Goal: Transaction & Acquisition: Purchase product/service

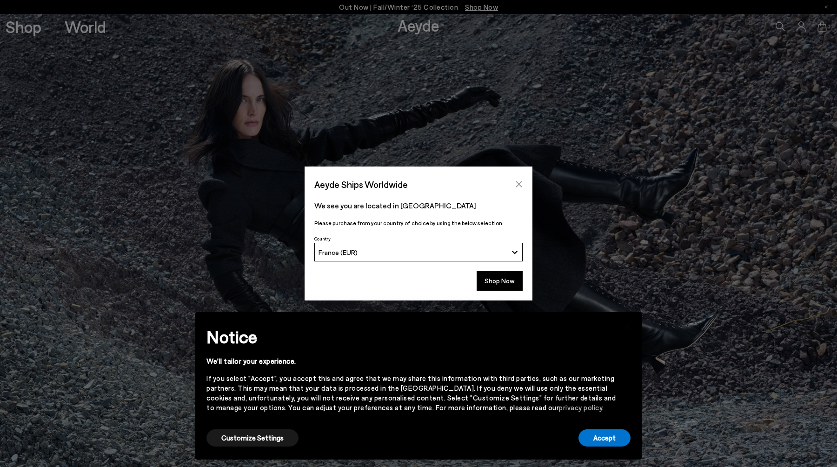
click at [518, 181] on icon "Close" at bounding box center [518, 183] width 7 height 7
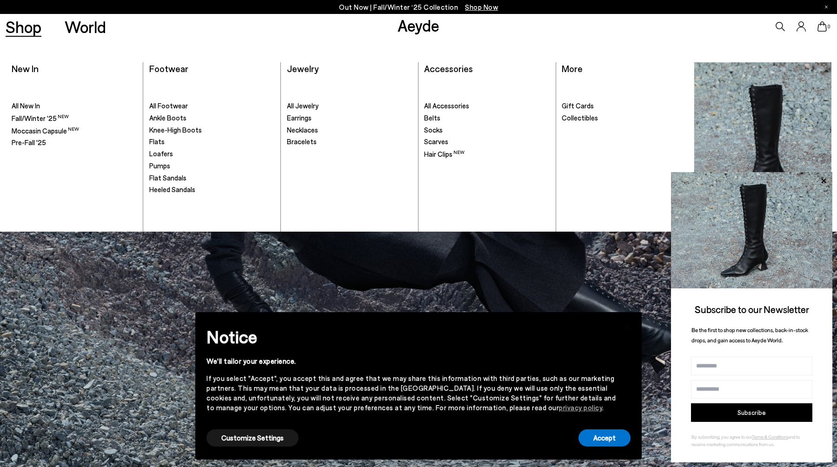
click at [33, 30] on link "Shop" at bounding box center [24, 27] width 36 height 16
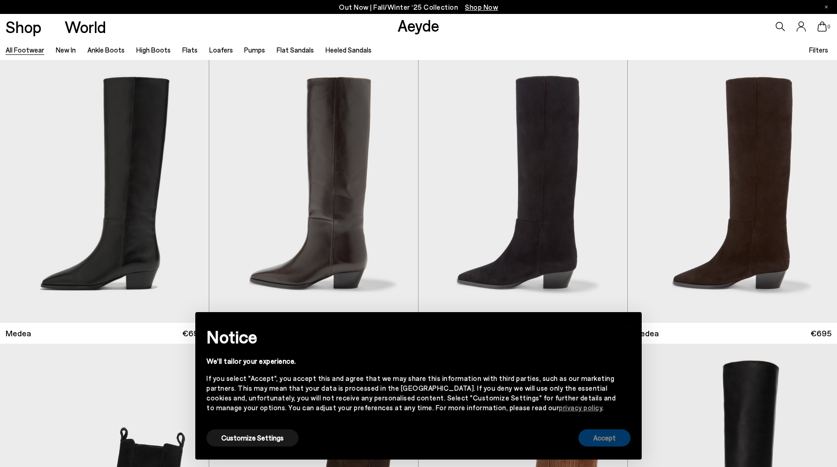
click at [614, 439] on button "Accept" at bounding box center [605, 437] width 52 height 17
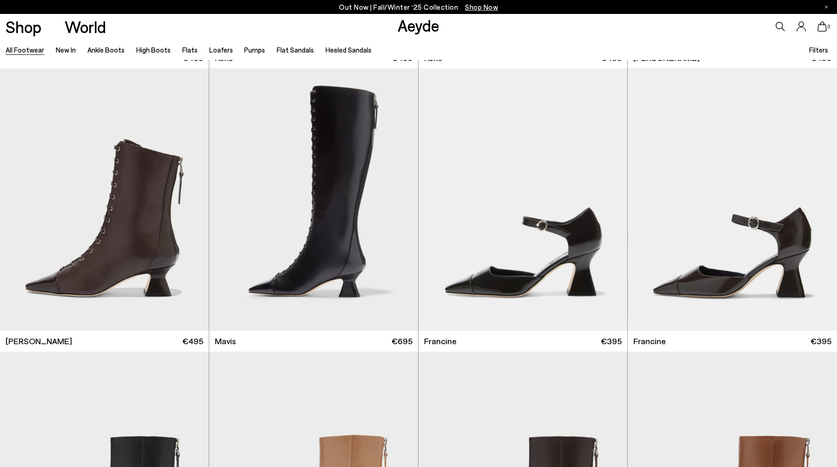
scroll to position [1617, 0]
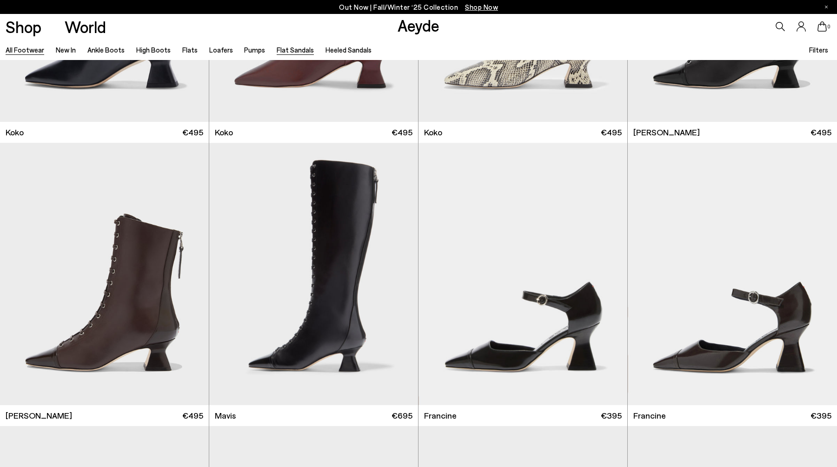
click at [296, 47] on link "Flat Sandals" at bounding box center [295, 50] width 37 height 8
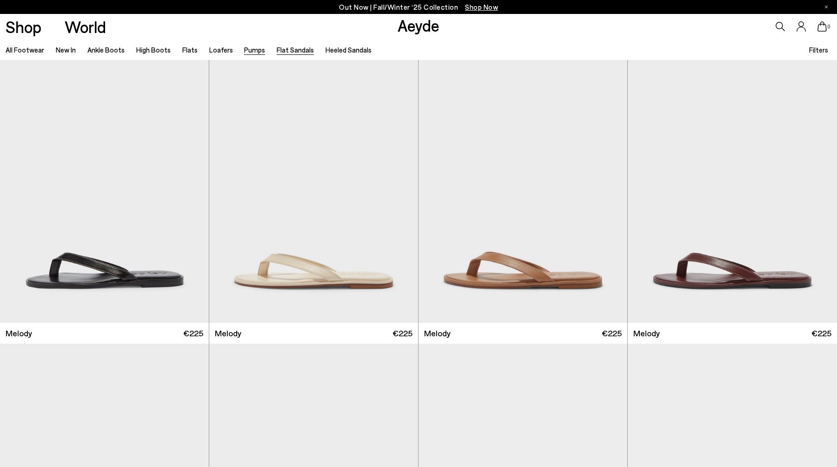
click at [246, 48] on link "Pumps" at bounding box center [254, 50] width 21 height 8
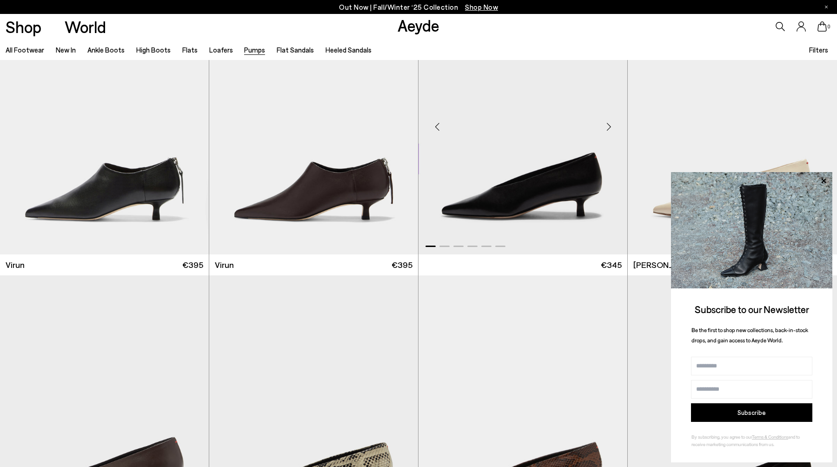
scroll to position [1179, 0]
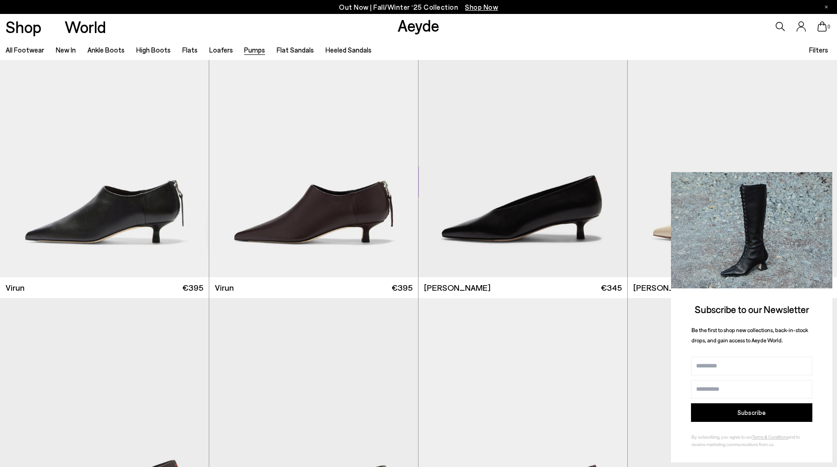
click at [819, 183] on icon at bounding box center [824, 181] width 12 height 12
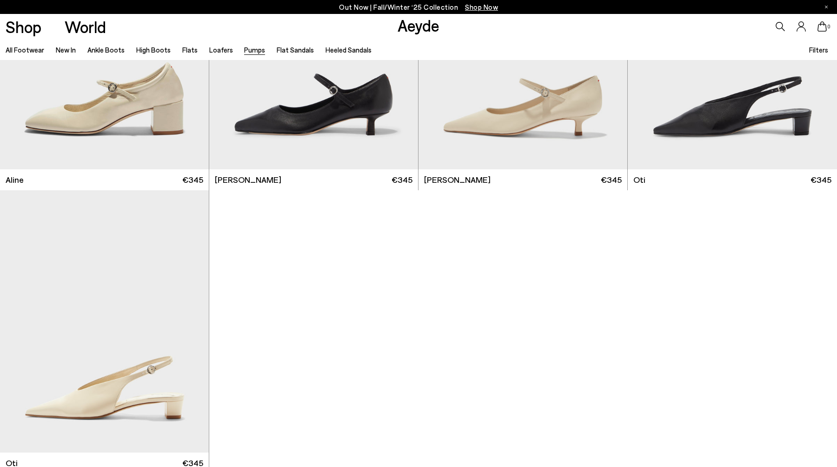
scroll to position [4971, 0]
click at [220, 50] on link "Loafers" at bounding box center [221, 50] width 24 height 8
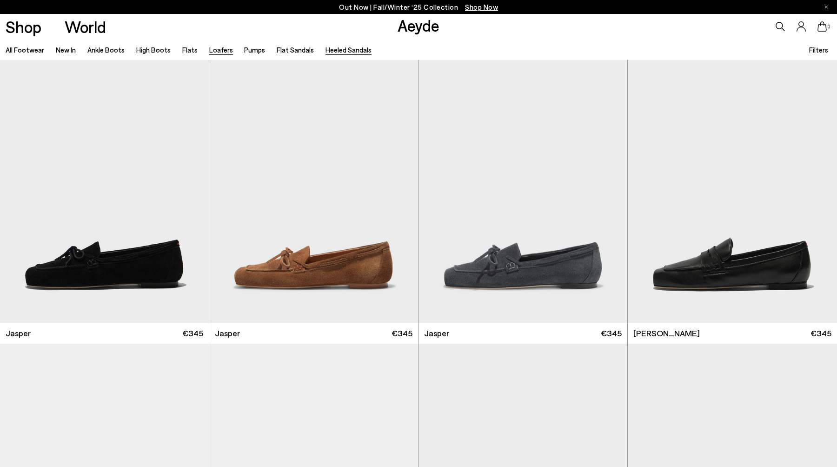
click at [339, 48] on link "Heeled Sandals" at bounding box center [349, 50] width 46 height 8
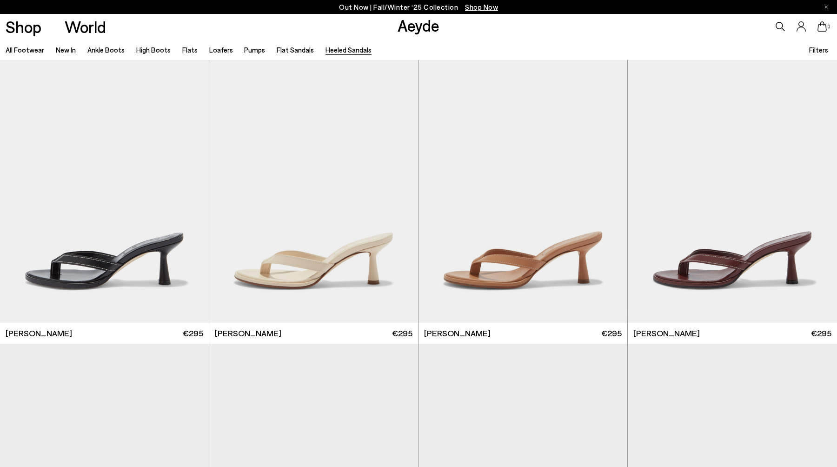
click at [186, 44] on li "Flats" at bounding box center [189, 50] width 15 height 12
click at [186, 47] on link "Flats" at bounding box center [189, 50] width 15 height 8
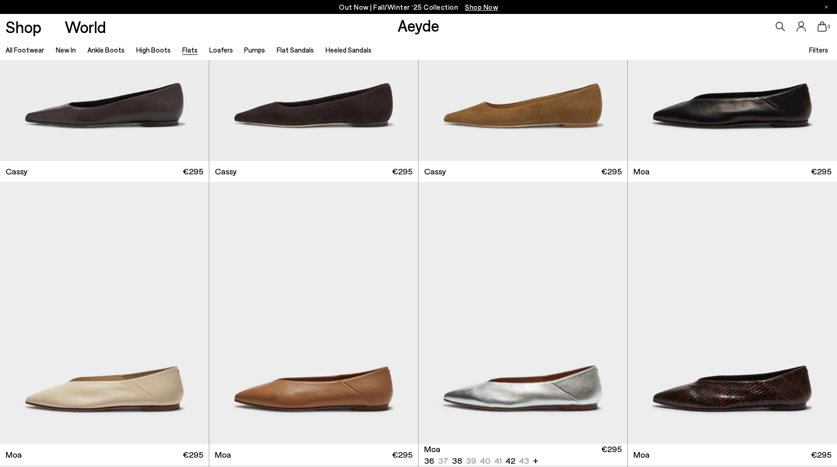
scroll to position [1862, 0]
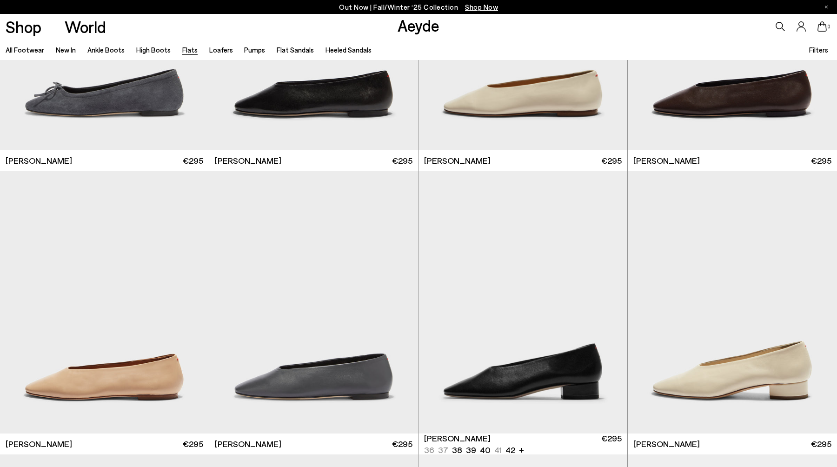
scroll to position [3006, 0]
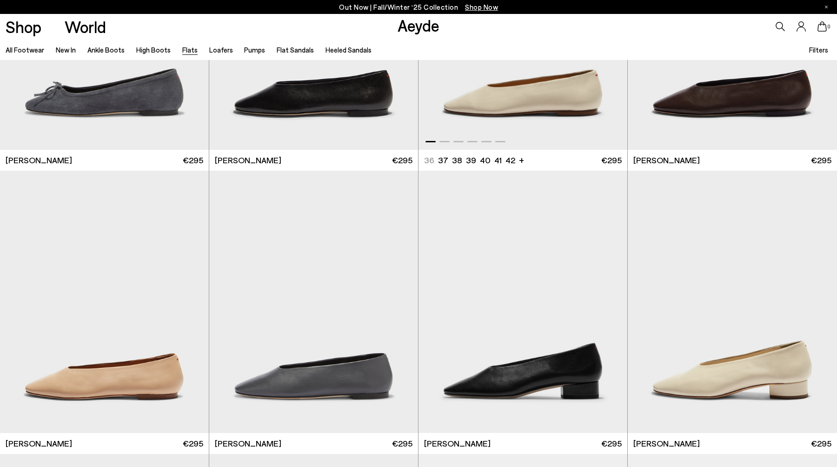
click at [540, 126] on img "1 / 6" at bounding box center [523, 18] width 209 height 262
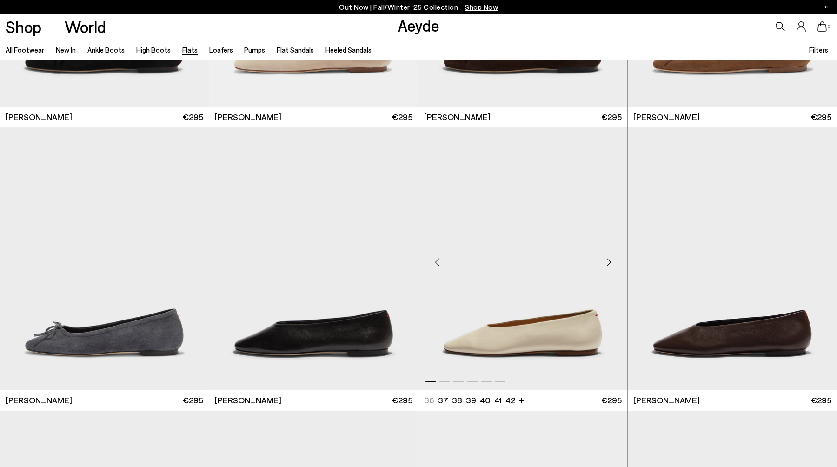
scroll to position [2772, 0]
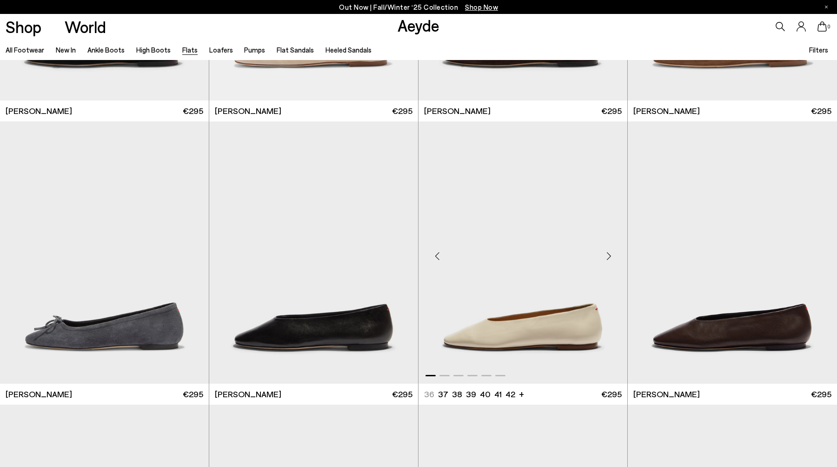
click at [587, 288] on img "1 / 6" at bounding box center [523, 252] width 209 height 262
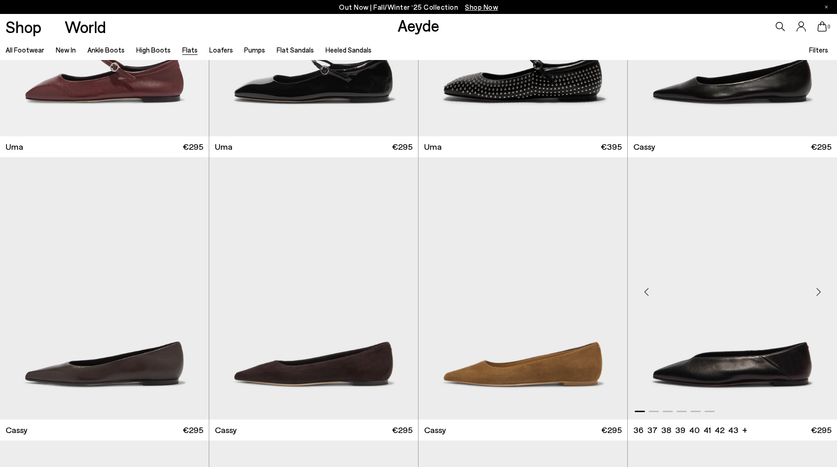
scroll to position [1611, 0]
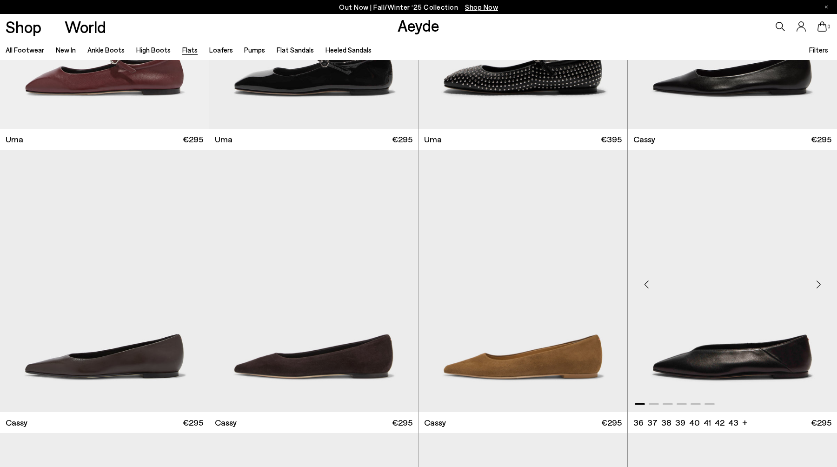
click at [734, 289] on img "1 / 6" at bounding box center [732, 281] width 209 height 262
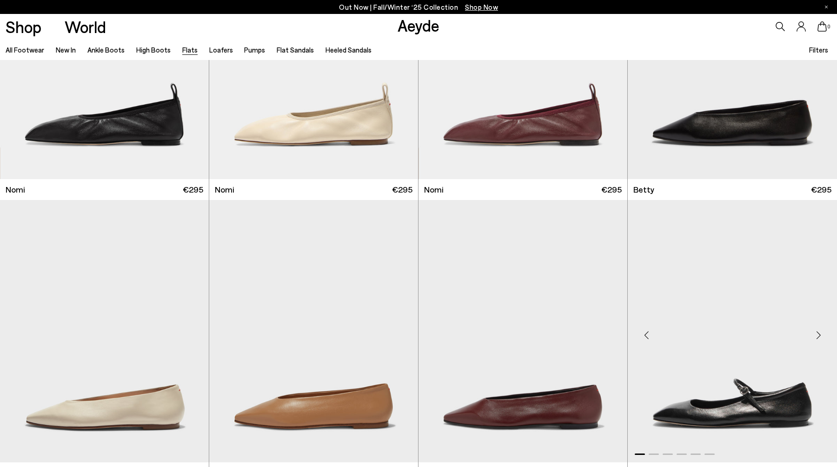
scroll to position [764, 0]
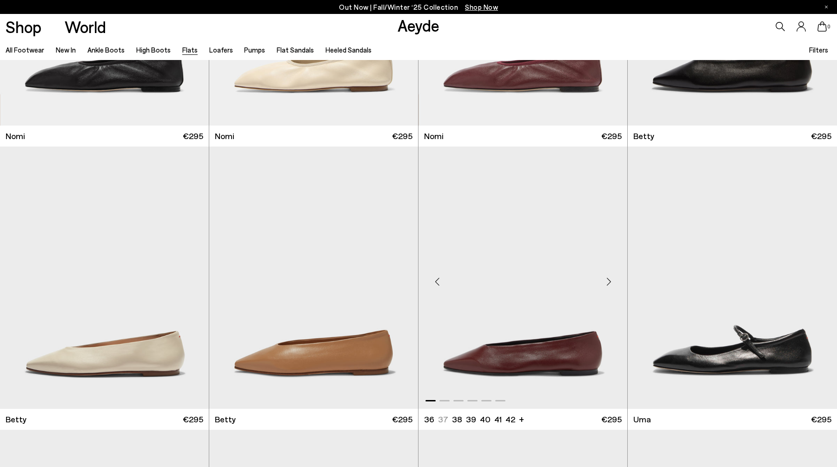
click at [535, 278] on img "1 / 6" at bounding box center [523, 277] width 209 height 262
click at [529, 323] on img "1 / 6" at bounding box center [523, 277] width 209 height 262
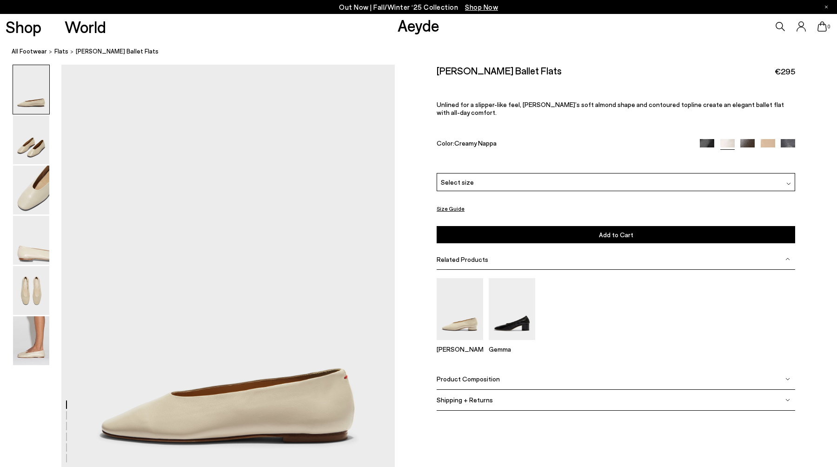
click at [767, 139] on img at bounding box center [768, 146] width 14 height 14
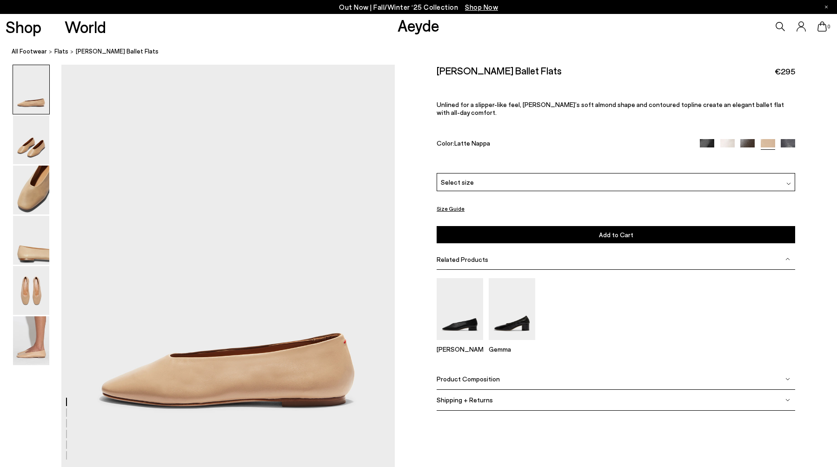
click at [708, 139] on img at bounding box center [707, 146] width 14 height 14
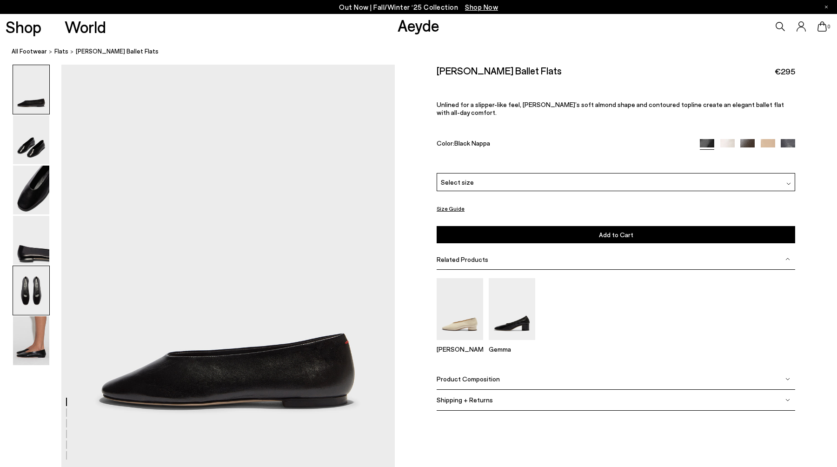
click at [27, 294] on img at bounding box center [31, 290] width 36 height 49
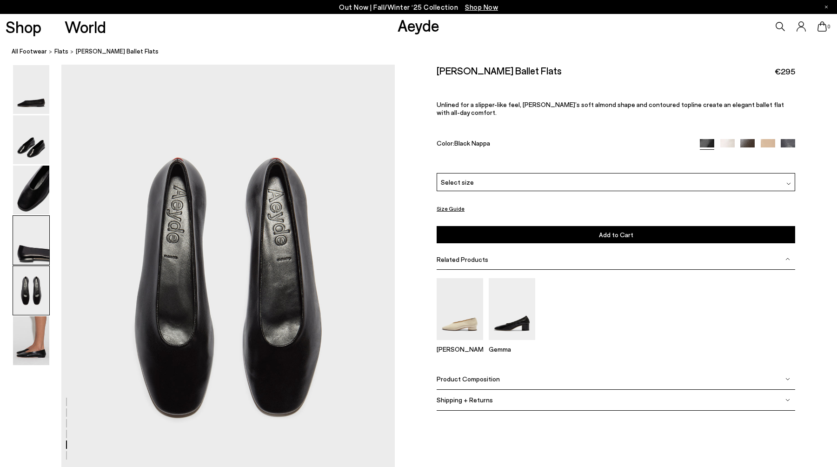
click at [36, 246] on img at bounding box center [31, 240] width 36 height 49
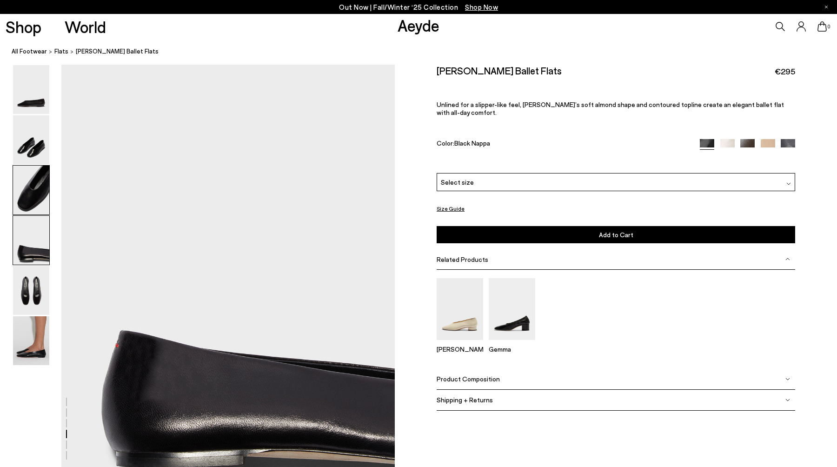
click at [36, 203] on img at bounding box center [31, 190] width 36 height 49
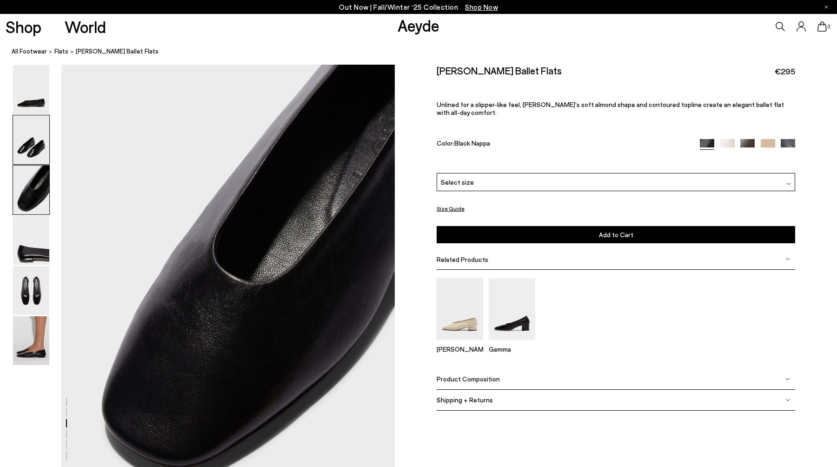
click at [33, 159] on img at bounding box center [31, 139] width 36 height 49
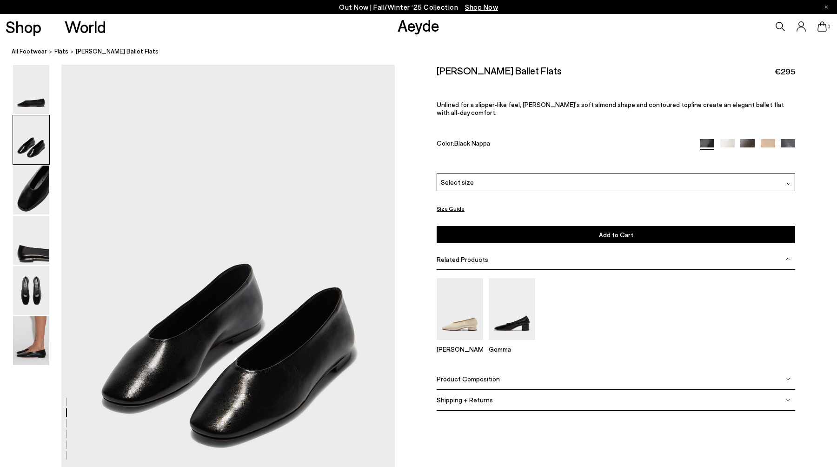
scroll to position [405, 0]
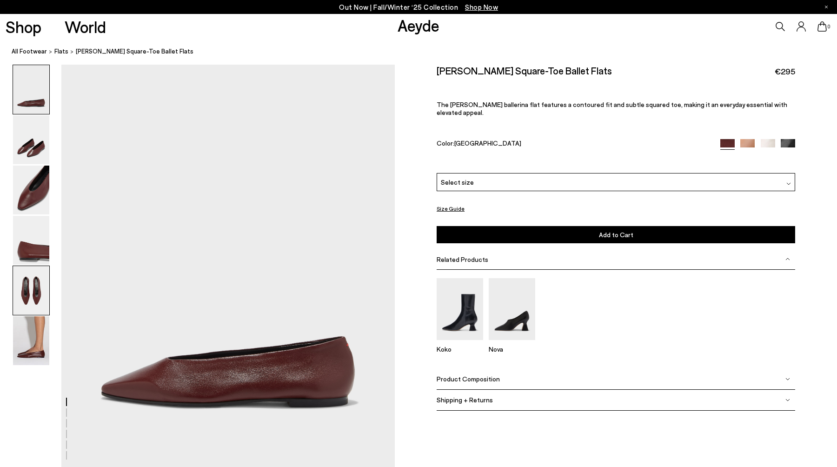
click at [39, 276] on img at bounding box center [31, 290] width 36 height 49
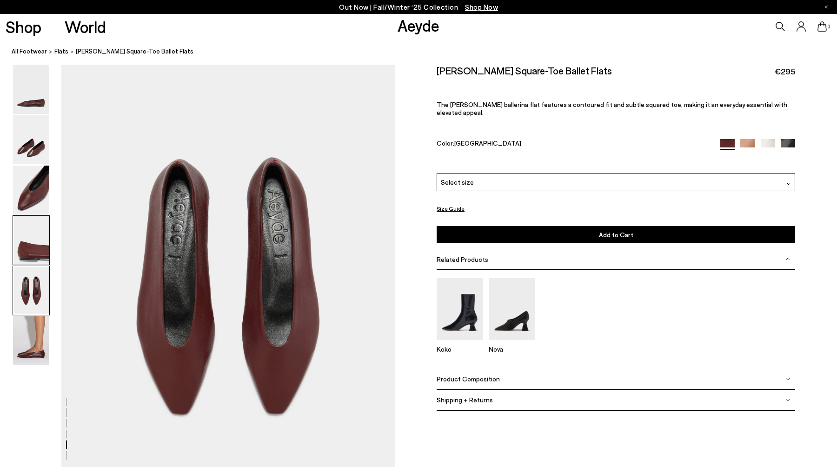
click at [40, 224] on img at bounding box center [31, 240] width 36 height 49
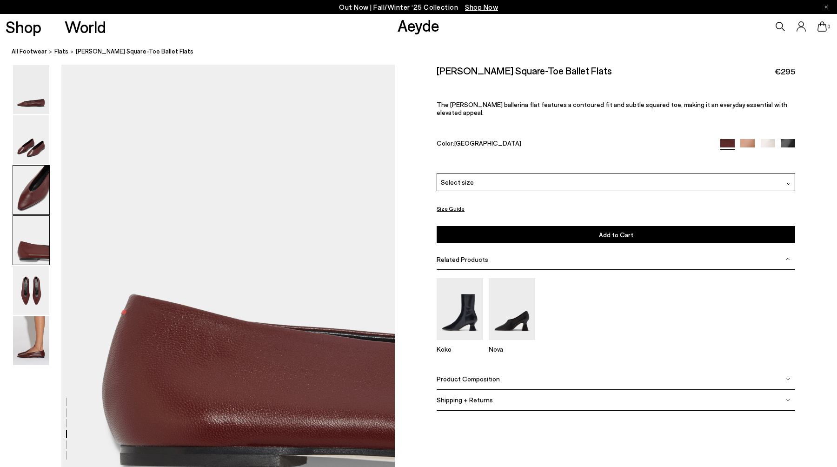
click at [35, 193] on img at bounding box center [31, 190] width 36 height 49
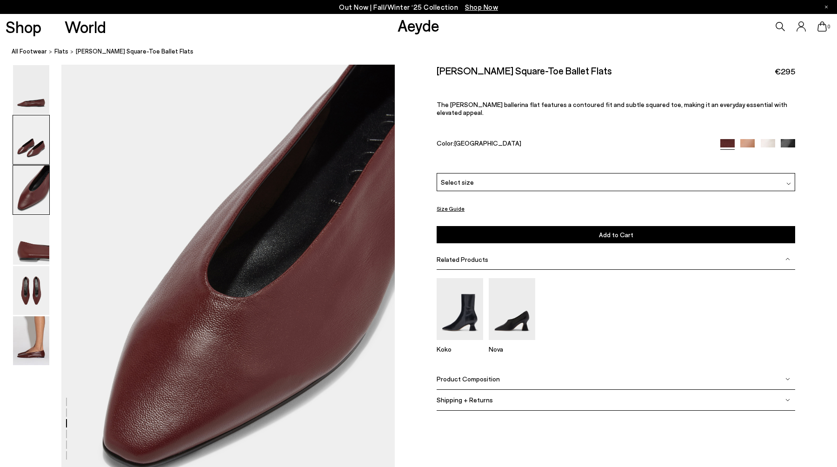
click at [37, 157] on img at bounding box center [31, 139] width 36 height 49
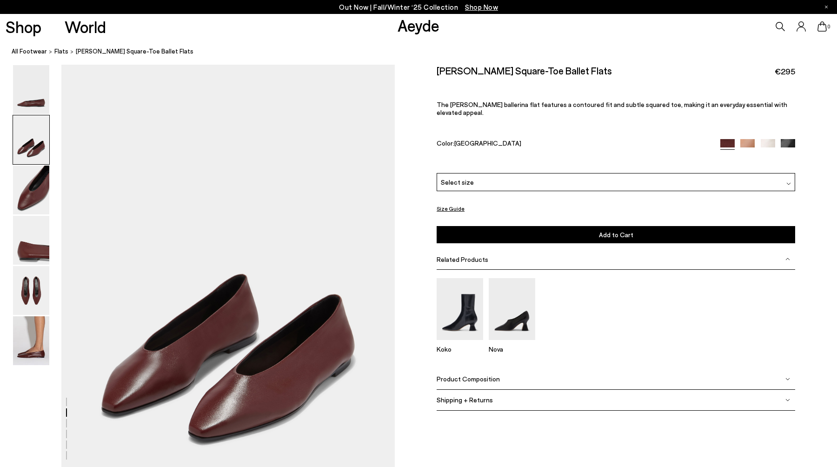
scroll to position [405, 0]
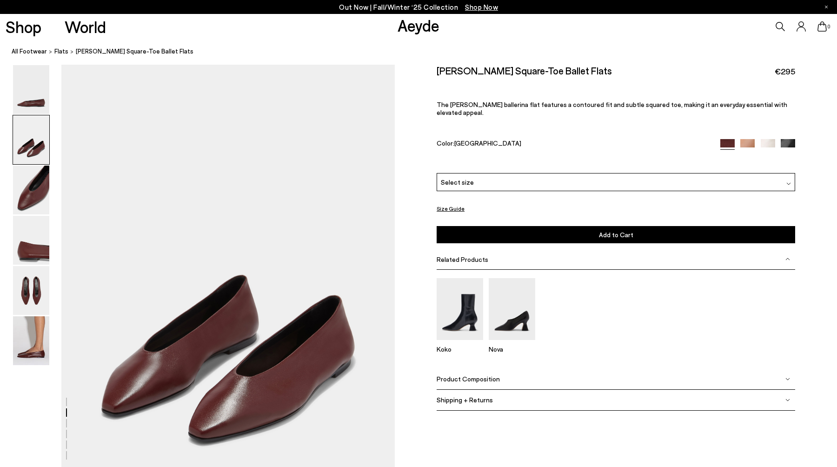
click at [525, 173] on div "Select size" at bounding box center [616, 182] width 359 height 18
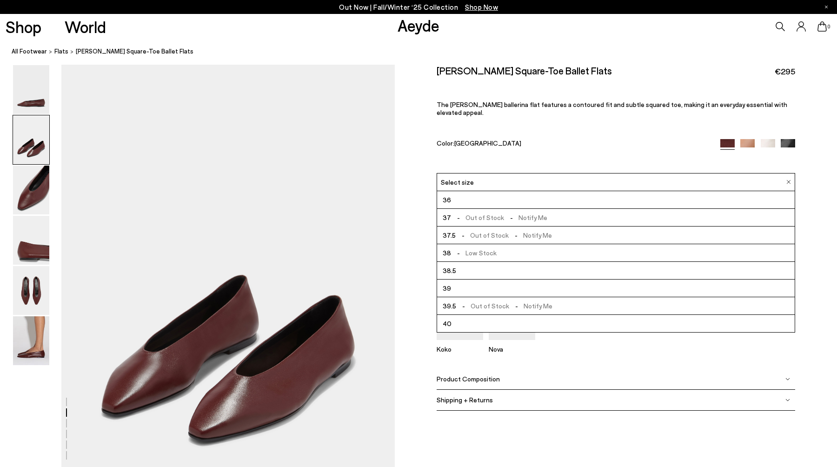
click at [509, 231] on span "-" at bounding box center [516, 235] width 14 height 8
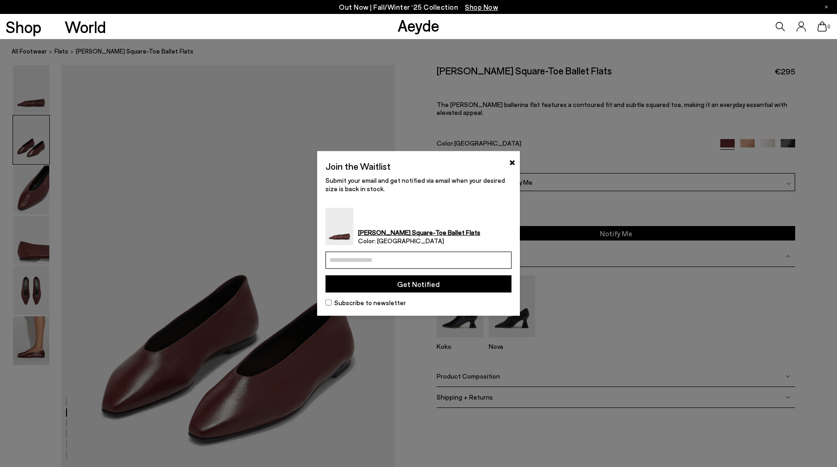
click at [442, 266] on input "email" at bounding box center [419, 260] width 186 height 17
type input "**********"
click at [429, 295] on form "**********" at bounding box center [419, 275] width 186 height 46
click at [429, 291] on button "Get Notified" at bounding box center [419, 283] width 186 height 17
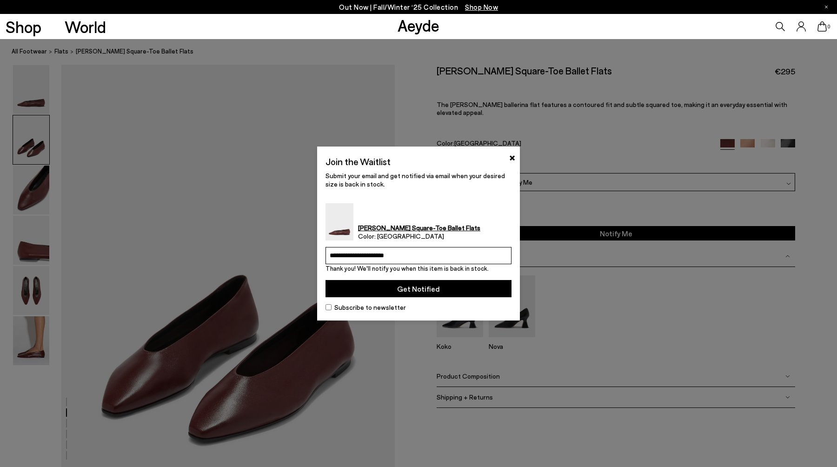
click at [430, 288] on button "Get Notified" at bounding box center [419, 288] width 186 height 17
click at [511, 156] on button "×" at bounding box center [512, 156] width 6 height 11
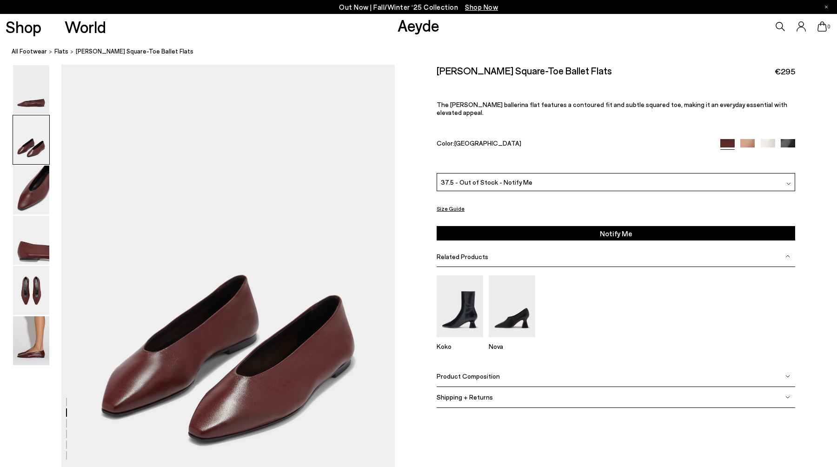
click at [784, 139] on img at bounding box center [788, 146] width 14 height 14
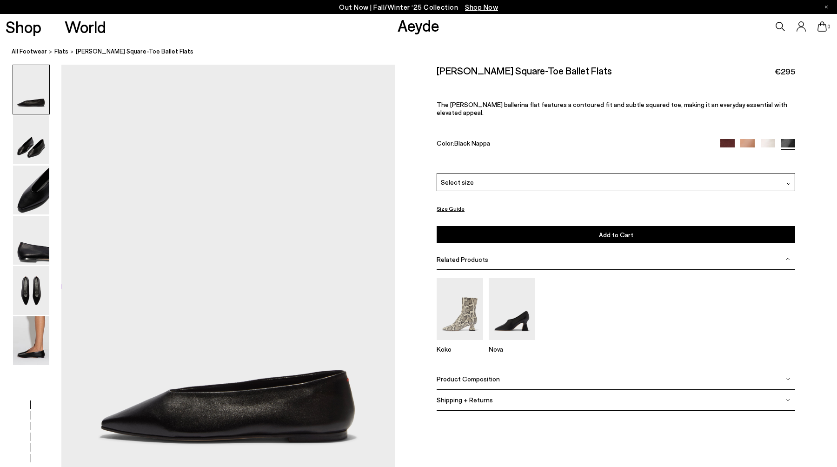
click at [499, 173] on div "Select size" at bounding box center [616, 182] width 359 height 18
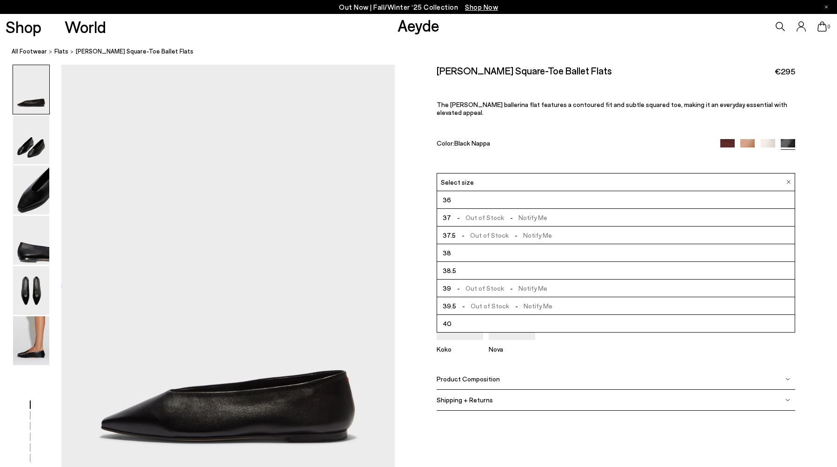
click at [499, 173] on div "Select size" at bounding box center [616, 182] width 359 height 18
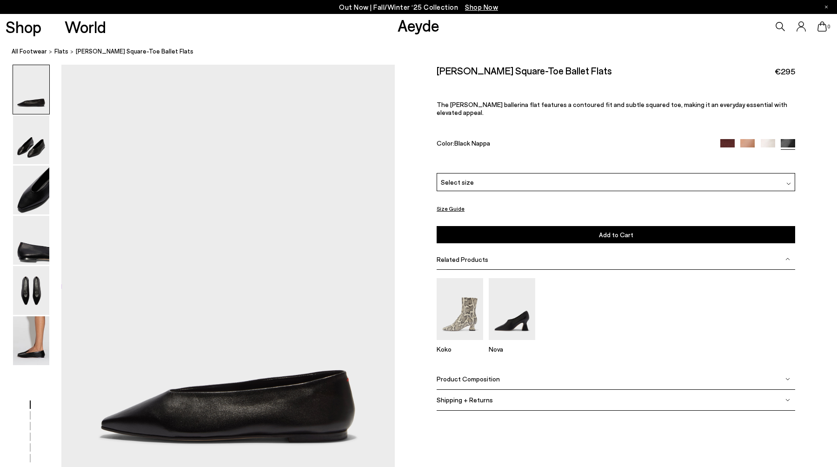
click at [770, 139] on img at bounding box center [768, 146] width 14 height 14
